Goal: Information Seeking & Learning: Learn about a topic

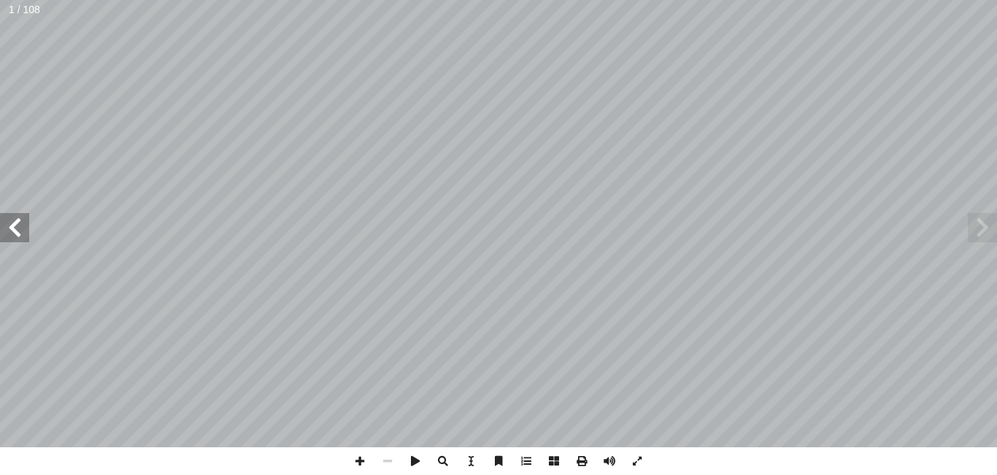
click at [15, 223] on span at bounding box center [14, 227] width 29 height 29
click at [17, 227] on span at bounding box center [14, 227] width 29 height 29
click at [7, 233] on span at bounding box center [14, 227] width 29 height 29
click at [9, 233] on span at bounding box center [14, 227] width 29 height 29
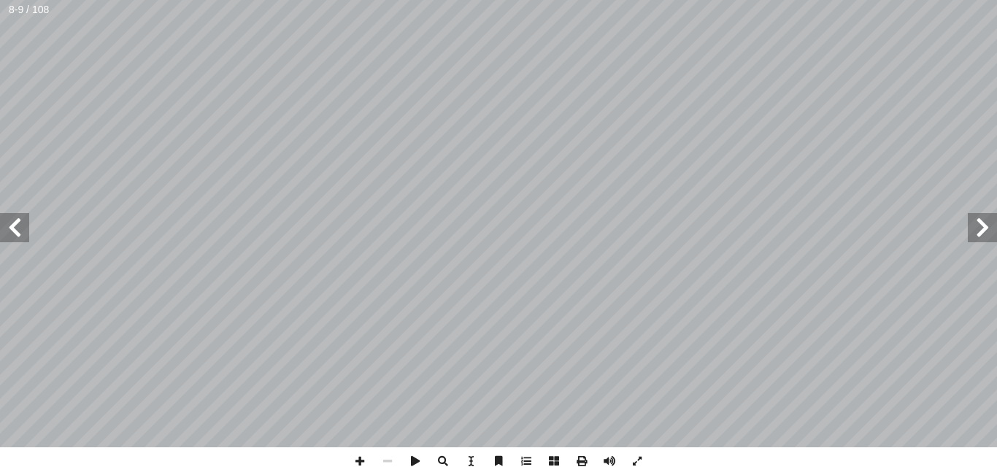
click at [7, 227] on span at bounding box center [14, 227] width 29 height 29
click at [8, 220] on span at bounding box center [14, 227] width 29 height 29
click at [21, 235] on span at bounding box center [14, 227] width 29 height 29
click at [981, 221] on span at bounding box center [981, 227] width 29 height 29
click at [391, 461] on span at bounding box center [388, 461] width 28 height 28
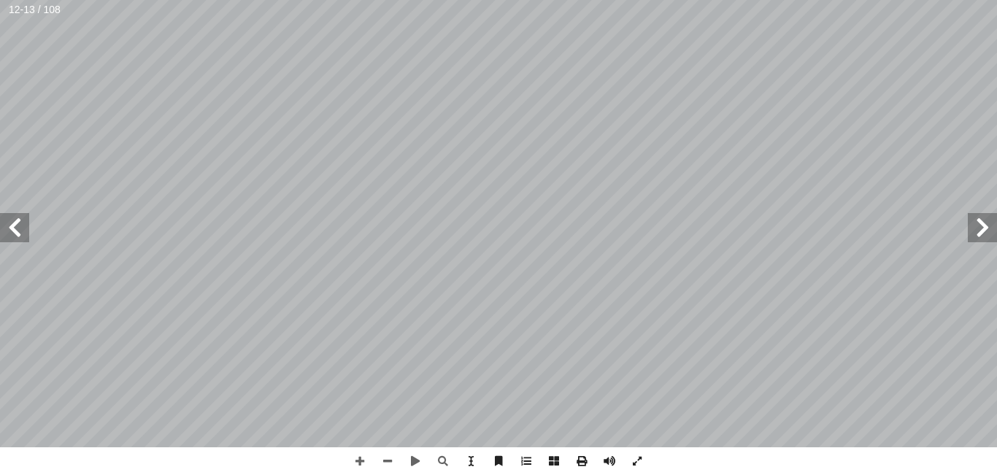
click at [13, 224] on span at bounding box center [14, 227] width 29 height 29
click at [18, 223] on span at bounding box center [14, 227] width 29 height 29
click at [638, 460] on span at bounding box center [637, 461] width 28 height 28
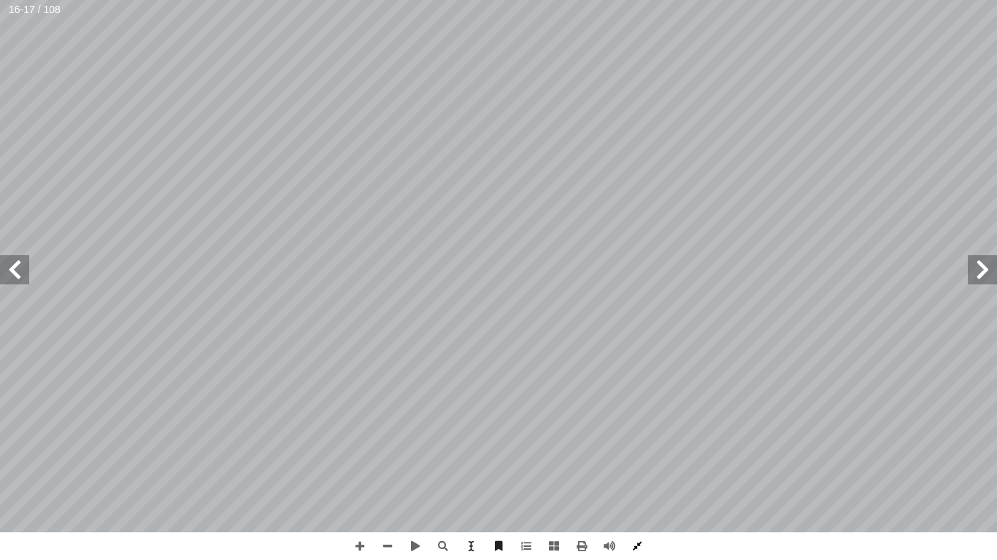
click at [638, 474] on span at bounding box center [637, 547] width 28 height 28
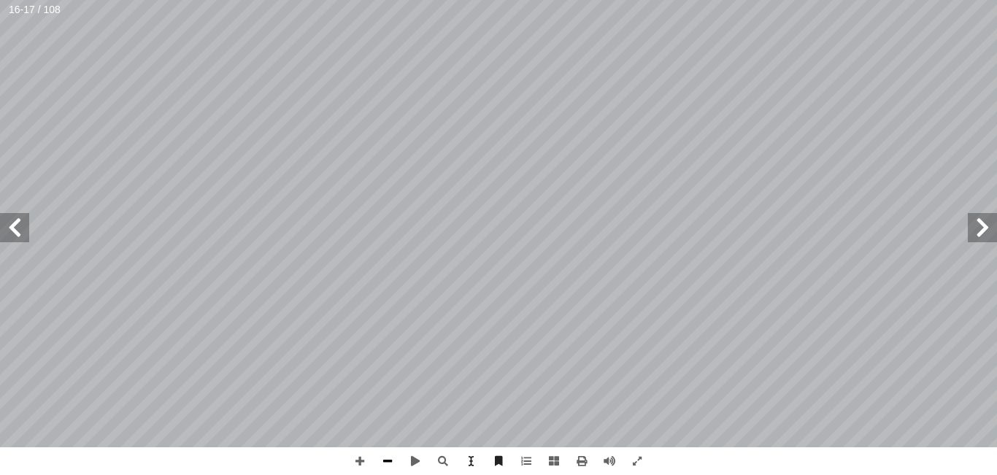
click at [389, 459] on span at bounding box center [388, 461] width 28 height 28
click at [20, 227] on span at bounding box center [14, 227] width 29 height 29
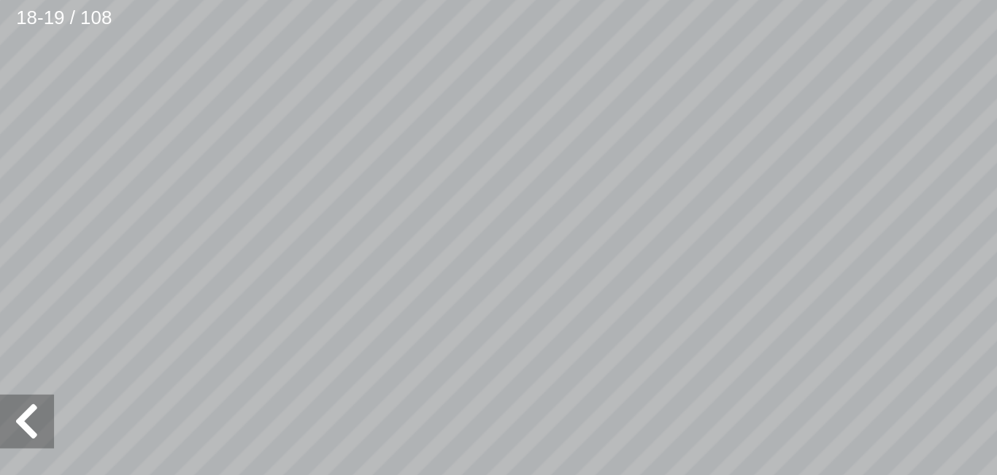
scroll to position [87, -298]
